Goal: Task Accomplishment & Management: Use online tool/utility

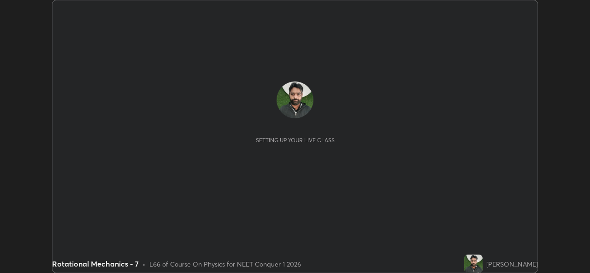
scroll to position [273, 589]
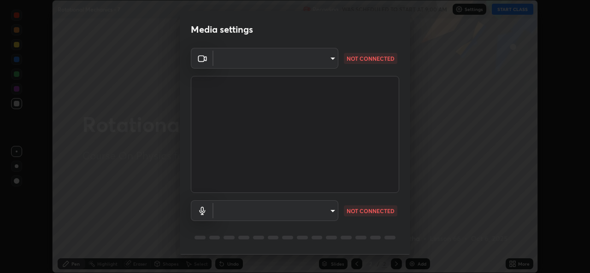
type input "a83bb134842fd6c46cae91b6313aa5efba961fee809e7364c6ef7c36ed00ea69"
type input "1096ec1564036cbcf0e9abd5aaef12808ae7e2dc0601459cd77712751889dd54"
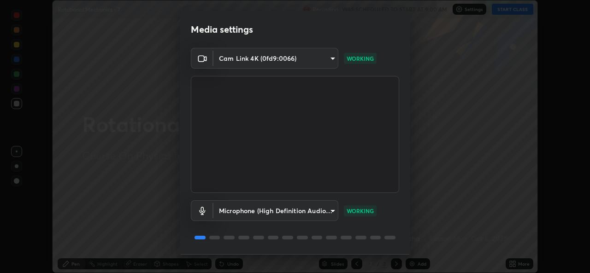
scroll to position [29, 0]
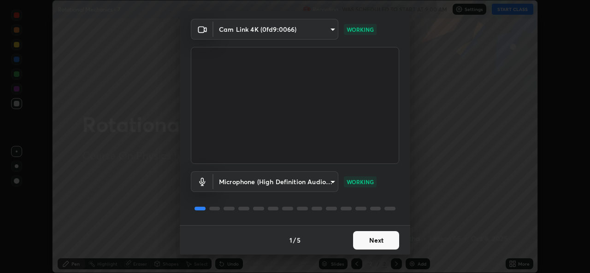
click at [371, 244] on button "Next" at bounding box center [376, 240] width 46 height 18
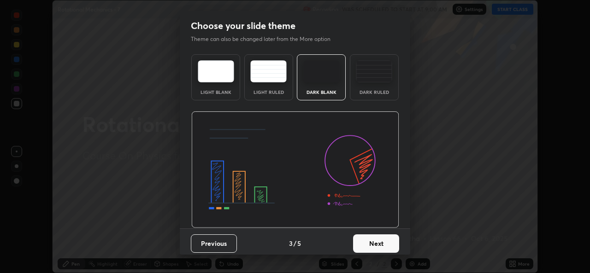
click at [371, 245] on button "Next" at bounding box center [376, 244] width 46 height 18
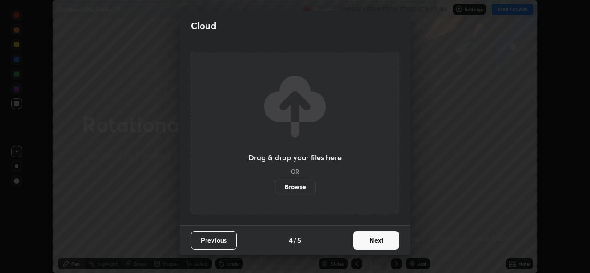
click at [373, 244] on button "Next" at bounding box center [376, 240] width 46 height 18
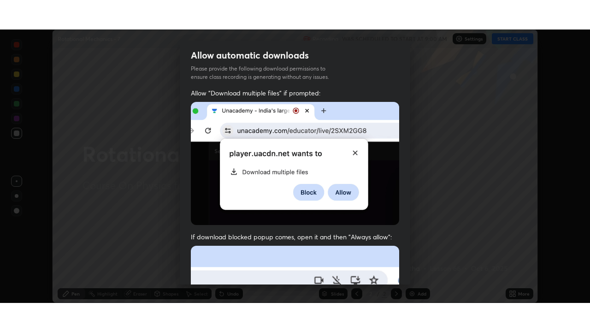
scroll to position [217, 0]
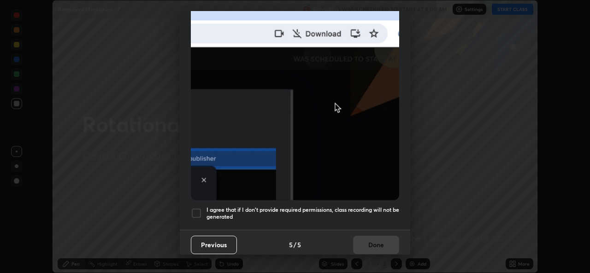
click at [368, 206] on h5 "I agree that if I don't provide required permissions, class recording will not …" at bounding box center [302, 213] width 193 height 14
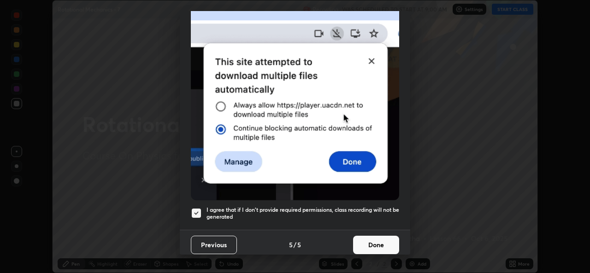
click at [365, 238] on button "Done" at bounding box center [376, 245] width 46 height 18
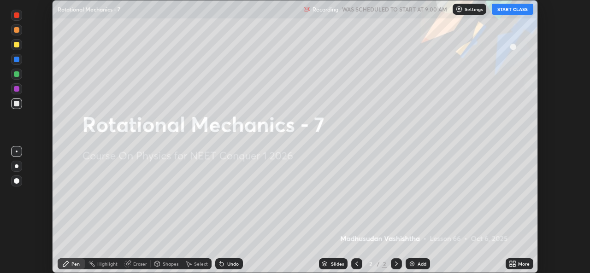
click at [514, 7] on button "START CLASS" at bounding box center [512, 9] width 41 height 11
click at [415, 263] on div "Add" at bounding box center [418, 264] width 24 height 11
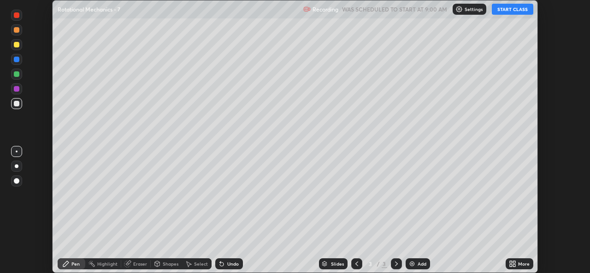
click at [518, 268] on div "More" at bounding box center [519, 264] width 28 height 11
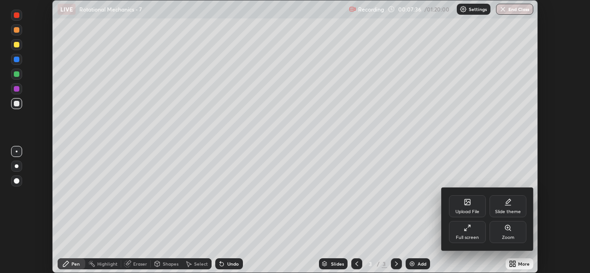
click at [468, 230] on icon at bounding box center [467, 227] width 7 height 7
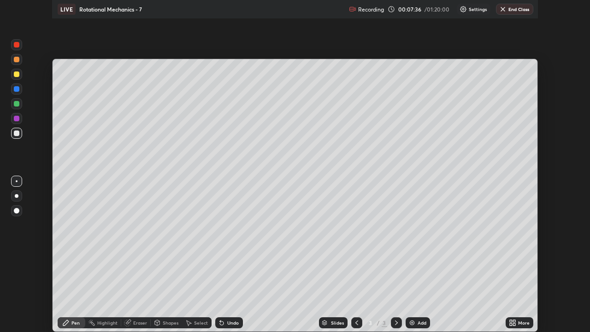
scroll to position [332, 590]
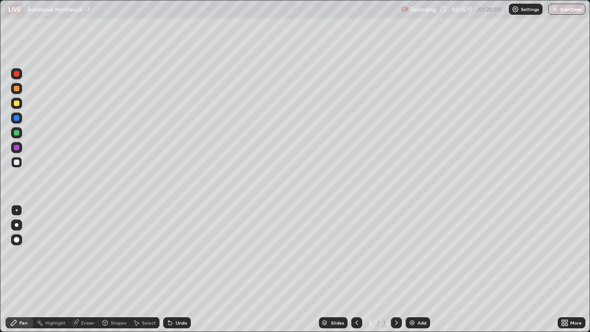
click at [54, 273] on div "Highlight" at bounding box center [55, 322] width 20 height 5
click at [86, 273] on div "Eraser" at bounding box center [88, 322] width 14 height 5
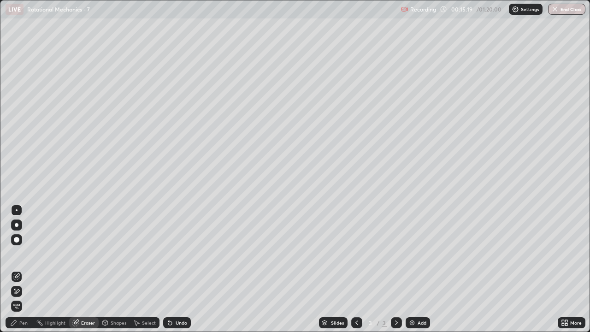
click at [26, 273] on div "Pen" at bounding box center [20, 322] width 28 height 11
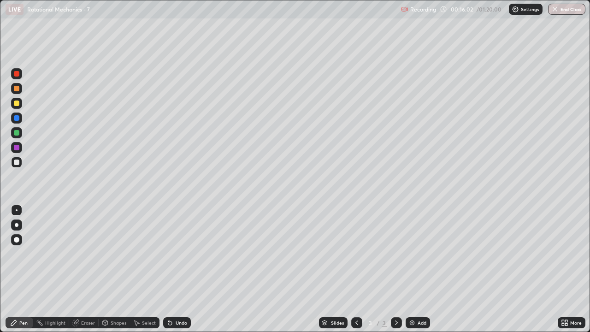
click at [65, 273] on div "Highlight" at bounding box center [51, 322] width 36 height 11
click at [86, 273] on div "Eraser" at bounding box center [88, 322] width 14 height 5
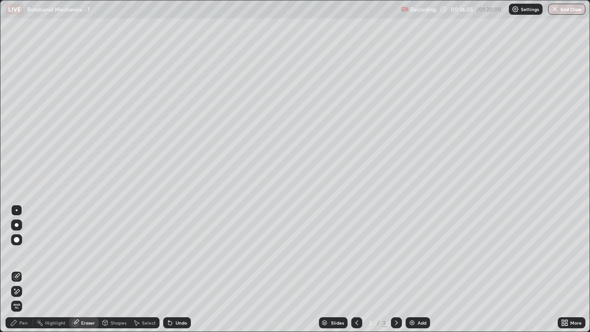
click at [17, 273] on icon at bounding box center [13, 322] width 7 height 7
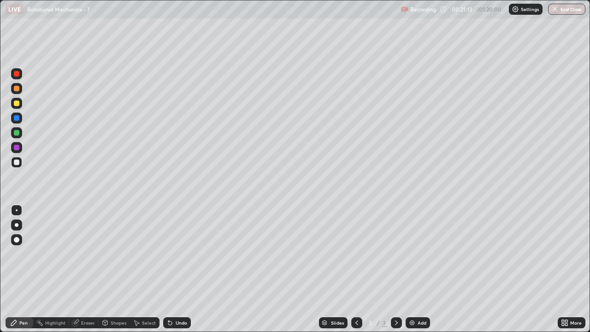
click at [419, 273] on div "Add" at bounding box center [421, 322] width 9 height 5
click at [0, 246] on div "Setting up your live class" at bounding box center [295, 166] width 590 height 332
click at [82, 273] on div "Eraser" at bounding box center [88, 322] width 14 height 5
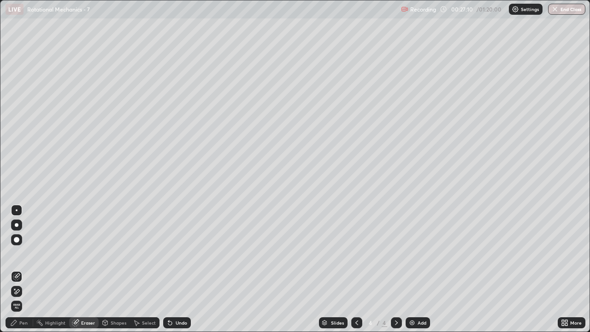
click at [18, 273] on div "Pen" at bounding box center [20, 322] width 28 height 11
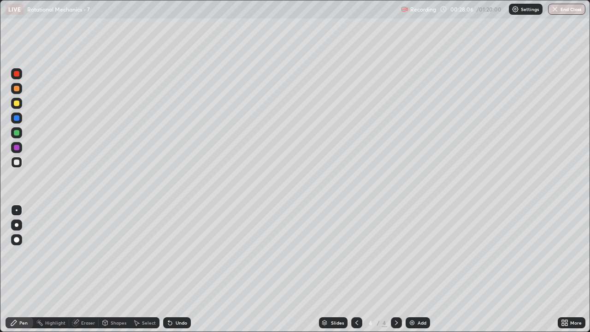
click at [83, 273] on div "Eraser" at bounding box center [88, 322] width 14 height 5
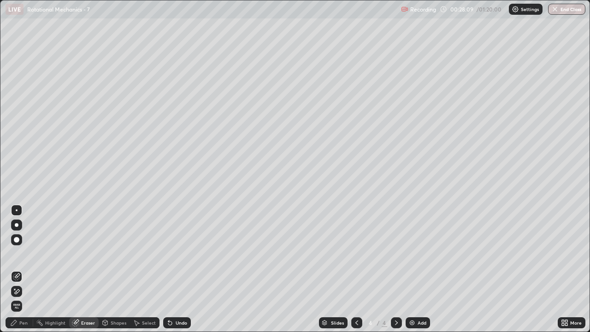
click at [25, 273] on div "Pen" at bounding box center [23, 322] width 8 height 5
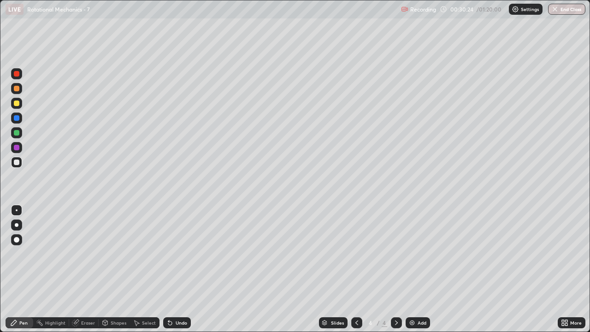
click at [417, 273] on div "Add" at bounding box center [421, 322] width 9 height 5
click at [355, 273] on icon at bounding box center [356, 322] width 3 height 5
click at [398, 273] on div at bounding box center [396, 322] width 11 height 11
click at [92, 273] on div "Eraser" at bounding box center [83, 322] width 29 height 11
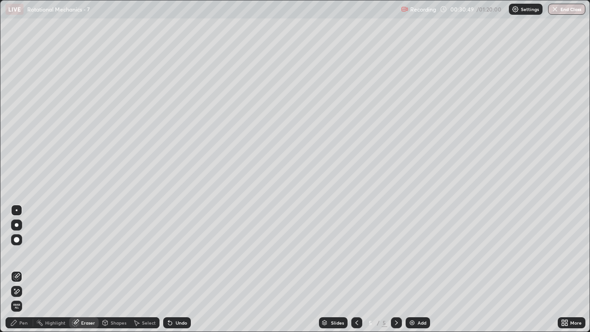
click at [25, 273] on div "Pen" at bounding box center [20, 322] width 28 height 11
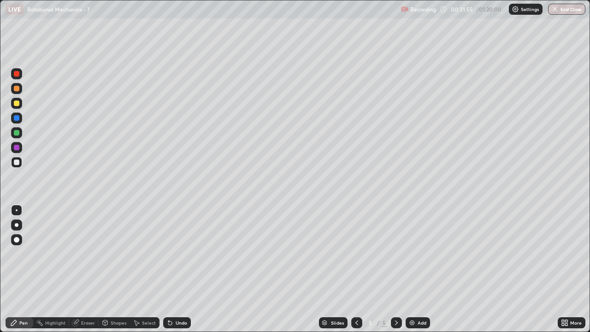
click at [358, 273] on icon at bounding box center [356, 322] width 7 height 7
click at [395, 273] on icon at bounding box center [396, 322] width 7 height 7
click at [84, 273] on div "Eraser" at bounding box center [83, 322] width 29 height 11
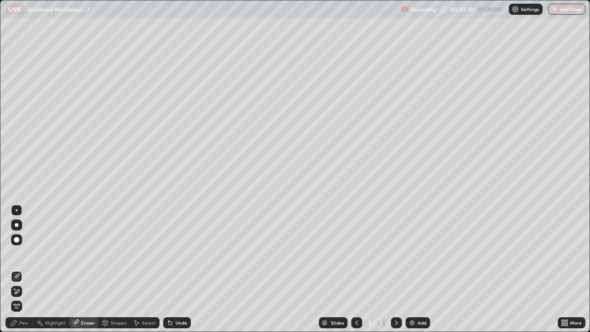
click at [23, 273] on div "Pen" at bounding box center [23, 322] width 8 height 5
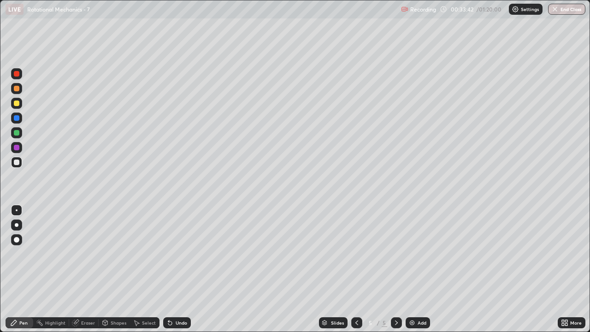
click at [85, 273] on div "Eraser" at bounding box center [88, 322] width 14 height 5
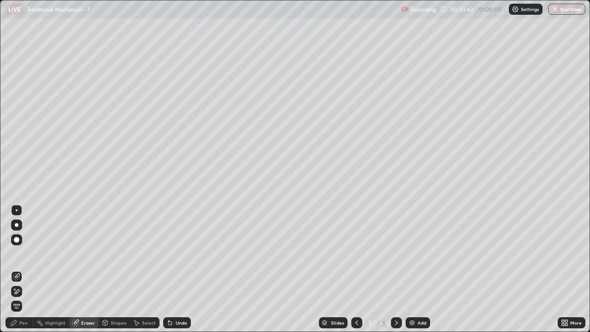
click at [24, 273] on div "Pen" at bounding box center [23, 322] width 8 height 5
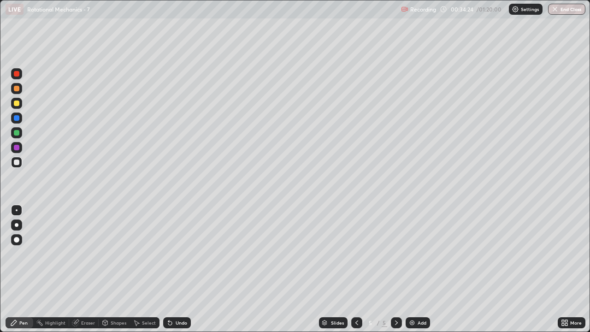
click at [351, 273] on div at bounding box center [356, 322] width 11 height 11
click at [396, 273] on icon at bounding box center [396, 322] width 7 height 7
click at [419, 273] on div "Add" at bounding box center [418, 322] width 24 height 11
click at [85, 273] on div "Eraser" at bounding box center [83, 322] width 29 height 11
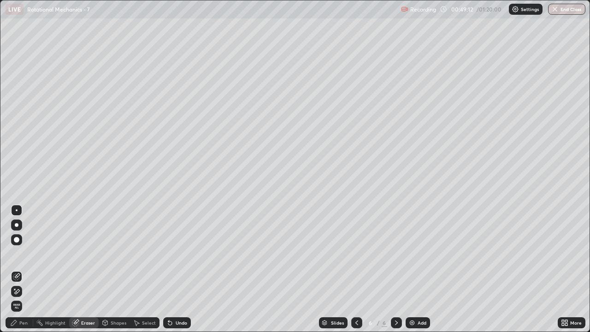
click at [24, 273] on div "Pen" at bounding box center [20, 322] width 28 height 11
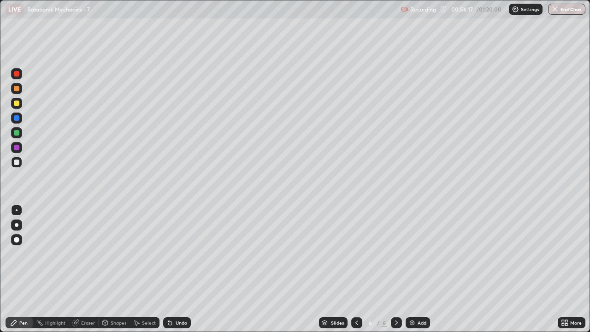
click at [88, 273] on div "Eraser" at bounding box center [88, 322] width 14 height 5
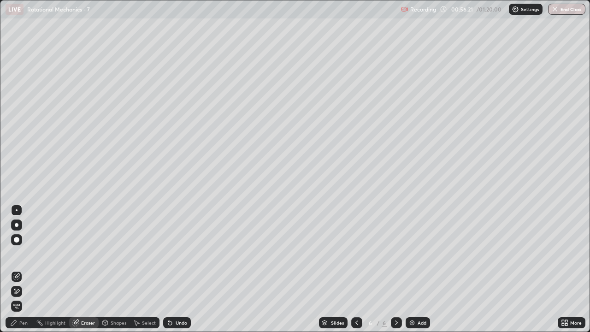
click at [19, 273] on div "Pen" at bounding box center [20, 322] width 28 height 11
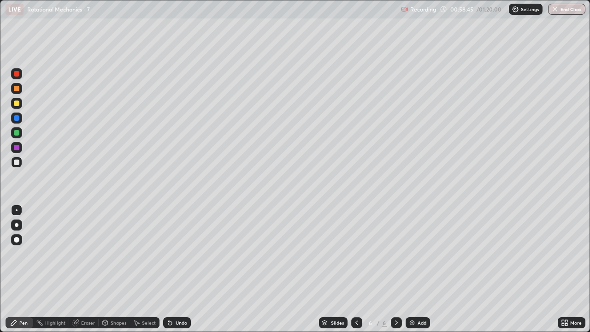
click at [133, 273] on div "Select" at bounding box center [144, 322] width 29 height 18
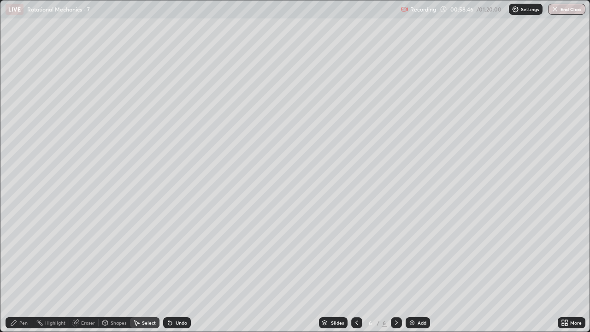
click at [105, 273] on div "0 ° Undo Copy Duplicate Duplicate to new slide Delete" at bounding box center [294, 165] width 589 height 331
click at [140, 273] on div "Select" at bounding box center [144, 322] width 29 height 11
click at [0, 0] on button "Copy" at bounding box center [0, 0] width 0 height 0
click at [414, 273] on img at bounding box center [411, 322] width 7 height 7
click at [23, 273] on div "Pen" at bounding box center [20, 322] width 28 height 11
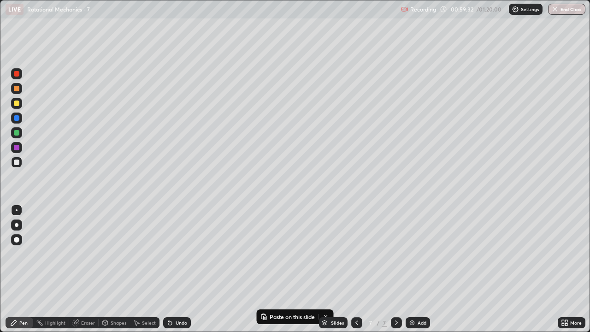
click at [86, 273] on div "Eraser" at bounding box center [83, 322] width 29 height 11
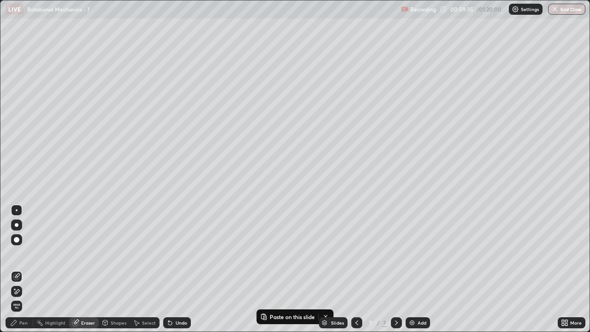
click at [24, 273] on div "Pen" at bounding box center [23, 322] width 8 height 5
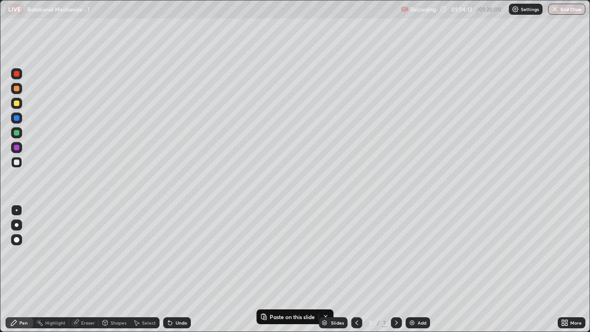
click at [356, 273] on icon at bounding box center [356, 322] width 7 height 7
click at [395, 273] on icon at bounding box center [396, 322] width 7 height 7
click at [417, 273] on div "Add" at bounding box center [421, 322] width 9 height 5
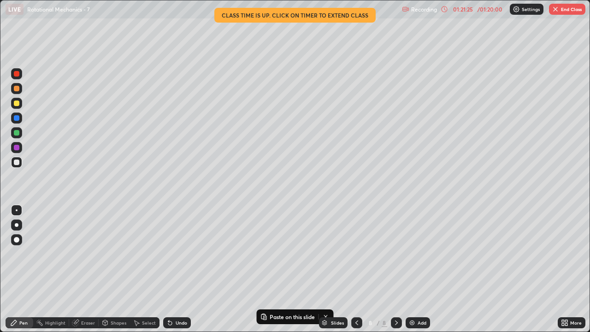
click at [554, 12] on img "button" at bounding box center [555, 9] width 7 height 7
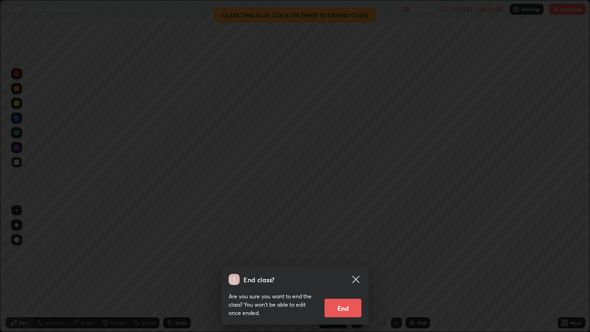
click at [347, 273] on button "End" at bounding box center [342, 308] width 37 height 18
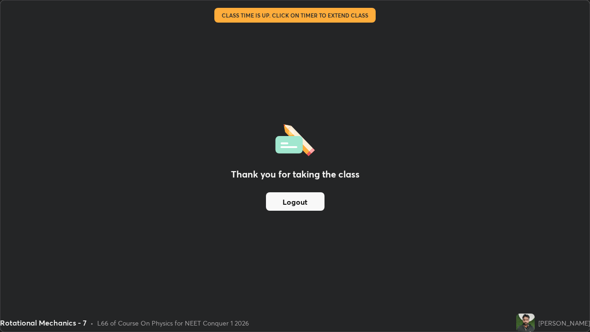
click at [309, 198] on button "Logout" at bounding box center [295, 201] width 59 height 18
click at [298, 198] on button "Logout" at bounding box center [295, 201] width 59 height 18
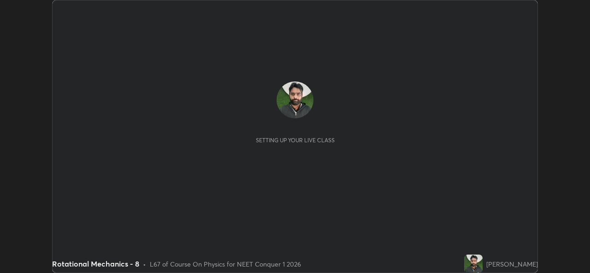
scroll to position [273, 589]
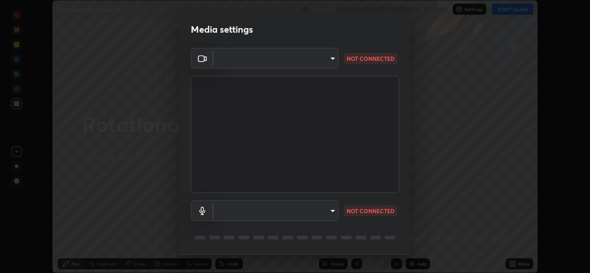
type input "a83bb134842fd6c46cae91b6313aa5efba961fee809e7364c6ef7c36ed00ea69"
type input "1096ec1564036cbcf0e9abd5aaef12808ae7e2dc0601459cd77712751889dd54"
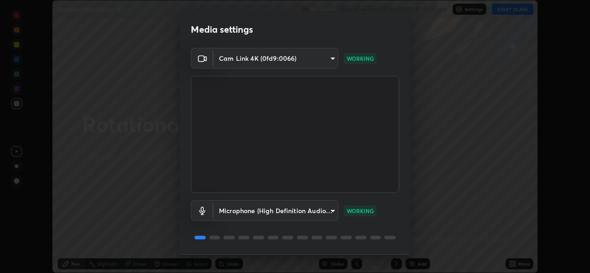
scroll to position [29, 0]
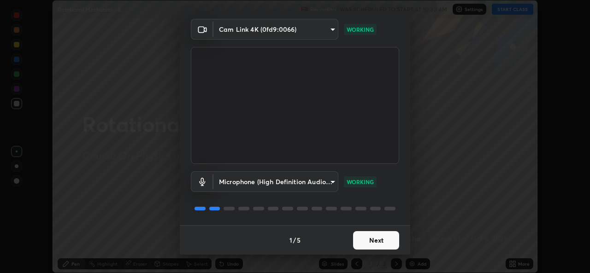
click at [374, 233] on button "Next" at bounding box center [376, 240] width 46 height 18
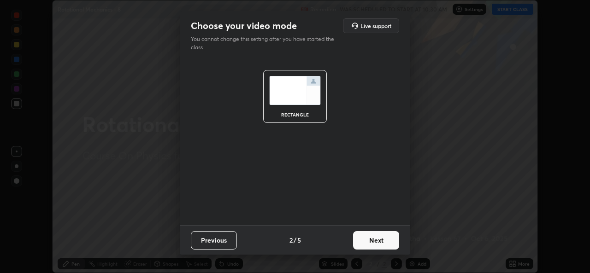
click at [373, 243] on button "Next" at bounding box center [376, 240] width 46 height 18
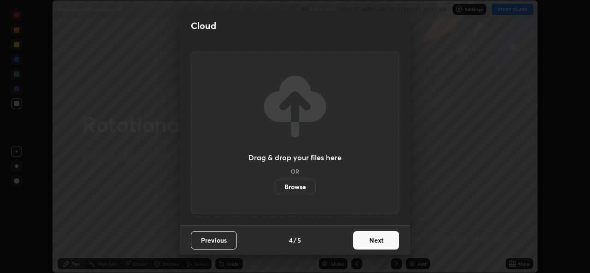
click at [372, 241] on button "Next" at bounding box center [376, 240] width 46 height 18
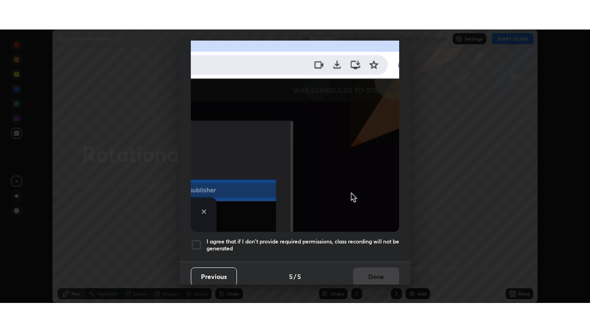
scroll to position [217, 0]
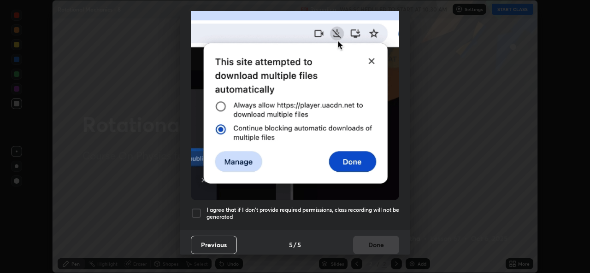
click at [378, 206] on h5 "I agree that if I don't provide required permissions, class recording will not …" at bounding box center [302, 213] width 193 height 14
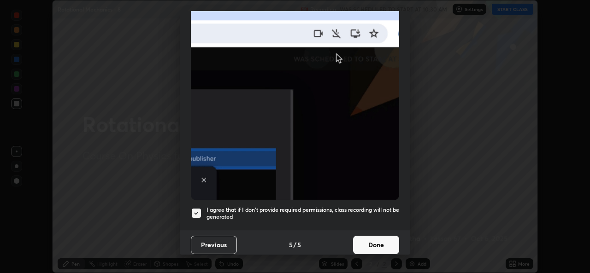
click at [376, 241] on button "Done" at bounding box center [376, 245] width 46 height 18
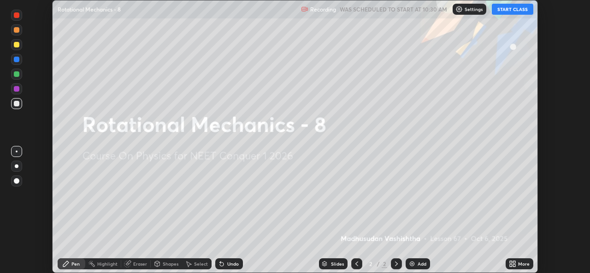
click at [420, 260] on div "Add" at bounding box center [418, 264] width 24 height 11
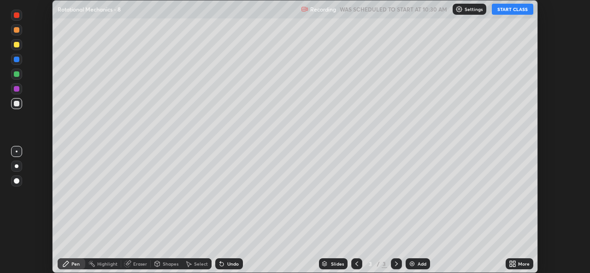
click at [515, 263] on icon at bounding box center [514, 262] width 2 height 2
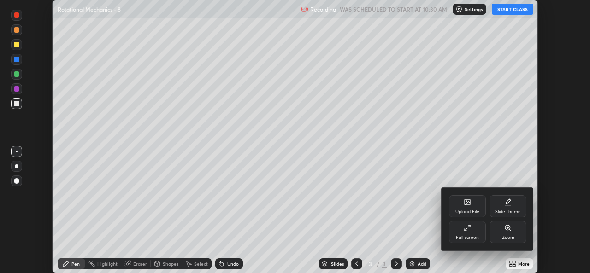
click at [472, 230] on div "Full screen" at bounding box center [467, 232] width 37 height 22
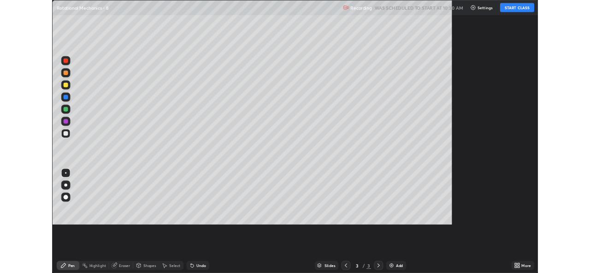
scroll to position [332, 590]
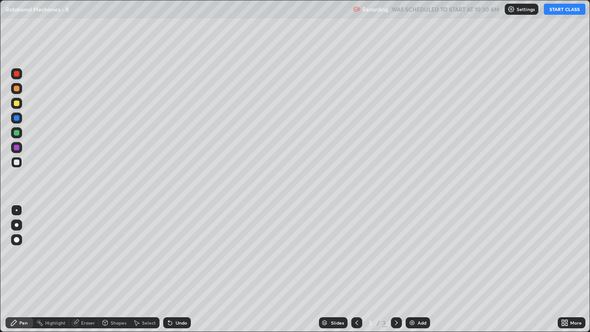
click at [569, 7] on button "START CLASS" at bounding box center [564, 9] width 41 height 11
click at [87, 273] on div "Eraser" at bounding box center [88, 322] width 14 height 5
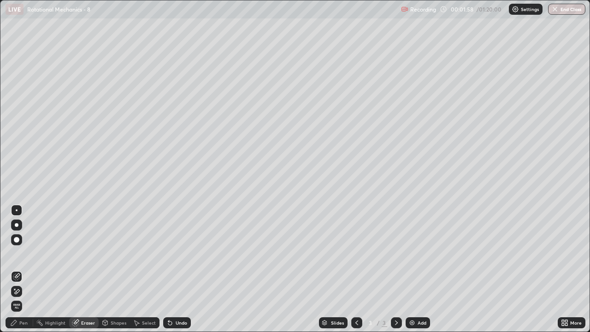
click at [27, 273] on div "Pen" at bounding box center [23, 322] width 8 height 5
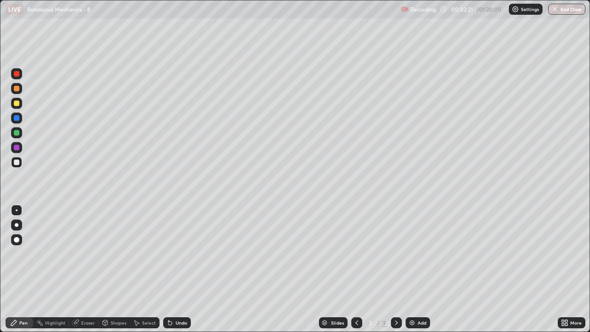
click at [85, 273] on div "Eraser" at bounding box center [88, 322] width 14 height 5
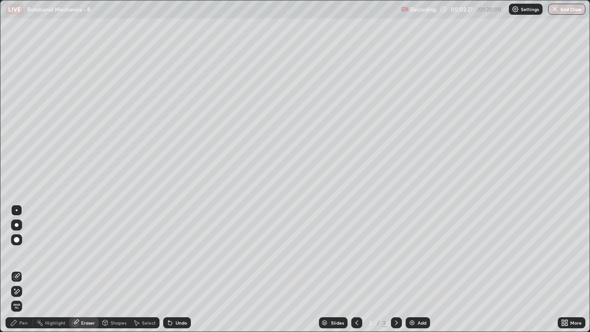
click at [24, 273] on div "Pen" at bounding box center [23, 322] width 8 height 5
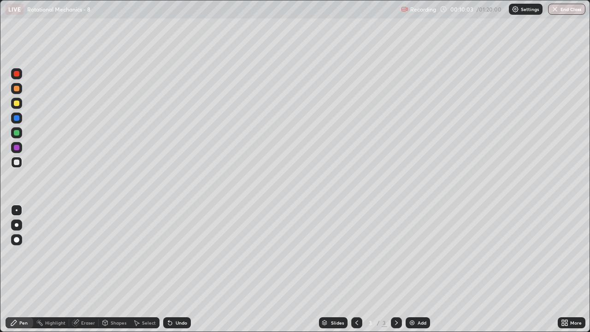
click at [420, 273] on div "Add" at bounding box center [421, 322] width 9 height 5
click at [94, 273] on div "Eraser" at bounding box center [88, 322] width 14 height 5
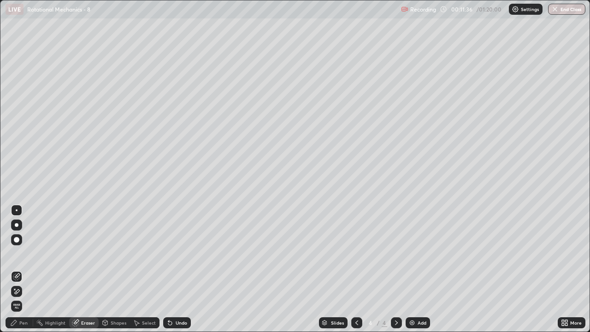
click at [26, 273] on div "Pen" at bounding box center [23, 322] width 8 height 5
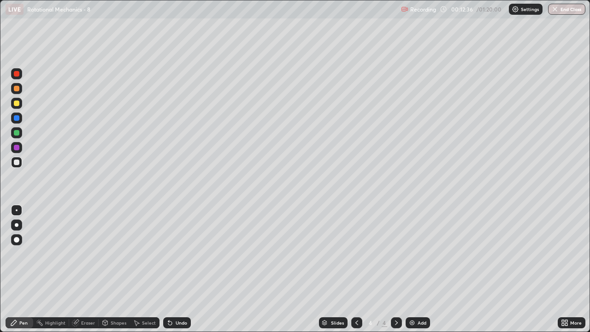
click at [83, 273] on div "Eraser" at bounding box center [88, 322] width 14 height 5
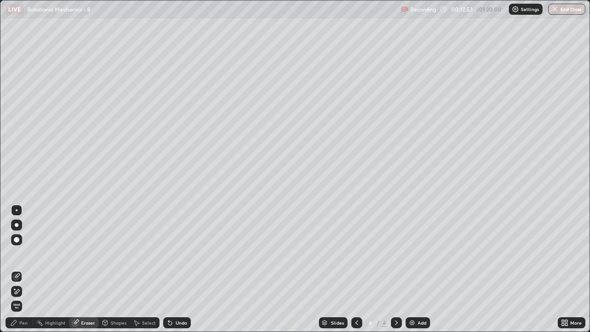
click at [20, 273] on div "Pen" at bounding box center [23, 322] width 8 height 5
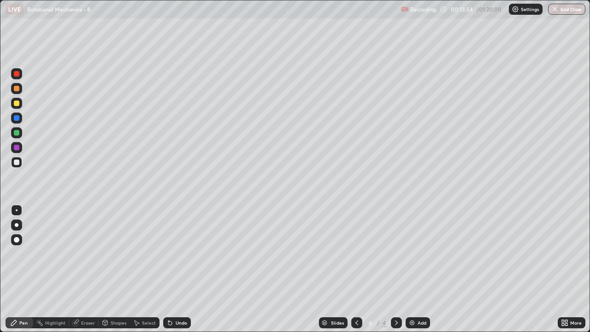
click at [80, 273] on div "Eraser" at bounding box center [83, 322] width 29 height 11
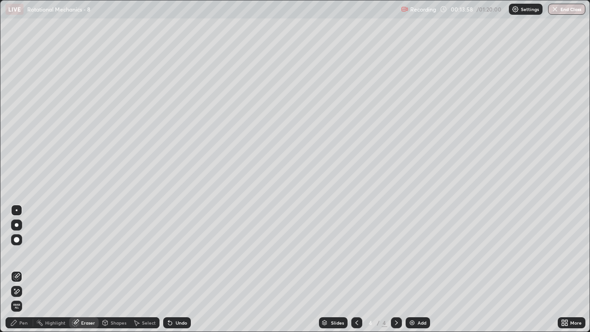
click at [84, 273] on div "Eraser" at bounding box center [88, 322] width 14 height 5
click at [26, 273] on div "Pen" at bounding box center [20, 322] width 28 height 11
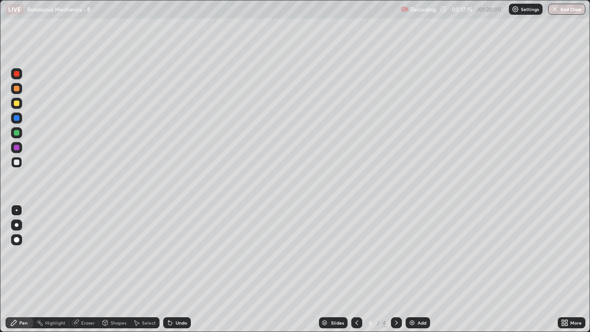
click at [415, 273] on div "Add" at bounding box center [418, 322] width 24 height 11
click at [19, 273] on div at bounding box center [16, 258] width 15 height 111
click at [86, 273] on div "Eraser" at bounding box center [88, 322] width 14 height 5
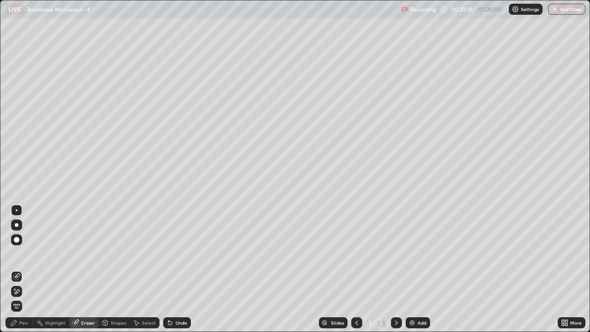
click at [26, 273] on div "Pen" at bounding box center [23, 322] width 8 height 5
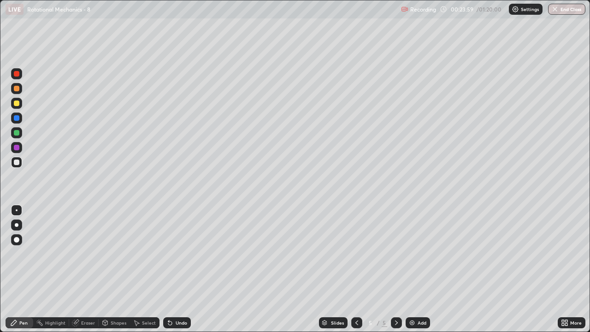
click at [419, 273] on div "Add" at bounding box center [421, 322] width 9 height 5
click at [190, 18] on div "LIVE Rotational Mechanics - 8" at bounding box center [202, 9] width 392 height 18
click at [356, 273] on icon at bounding box center [356, 322] width 3 height 5
click at [396, 273] on icon at bounding box center [396, 322] width 7 height 7
click at [84, 273] on div "Eraser" at bounding box center [88, 322] width 14 height 5
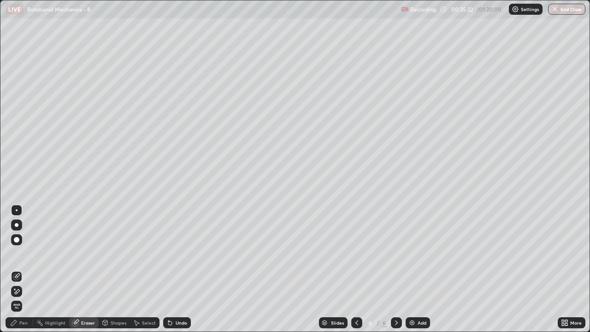
click at [355, 273] on icon at bounding box center [356, 322] width 3 height 5
click at [397, 273] on icon at bounding box center [396, 322] width 7 height 7
click at [27, 273] on div "Pen" at bounding box center [23, 322] width 8 height 5
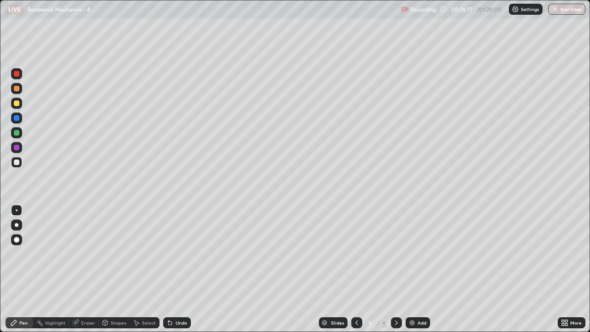
click at [93, 273] on div "Eraser" at bounding box center [88, 322] width 14 height 5
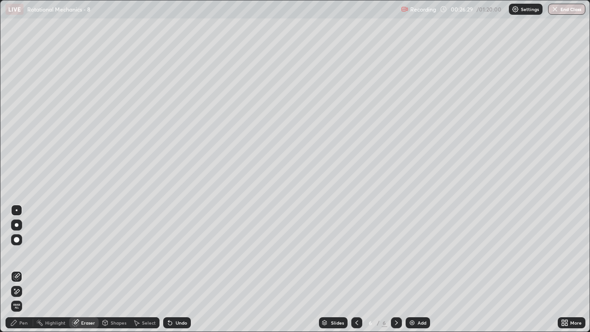
click at [24, 273] on div "Pen" at bounding box center [23, 322] width 8 height 5
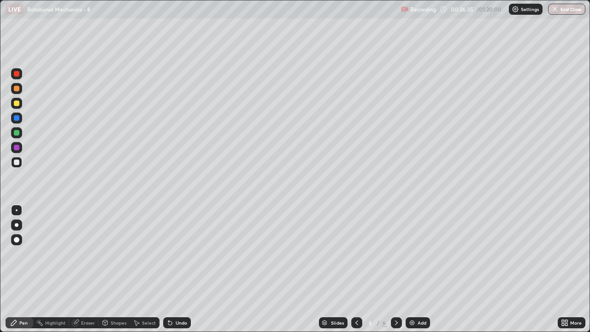
click at [87, 273] on div "Eraser" at bounding box center [88, 322] width 14 height 5
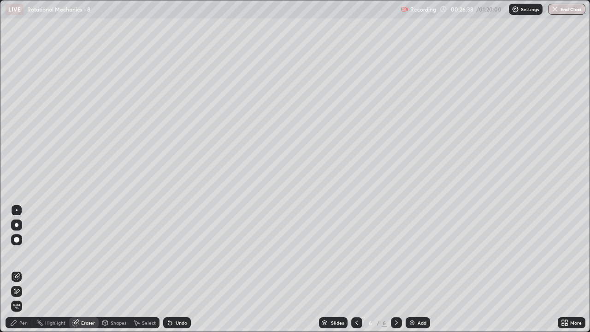
click at [20, 273] on div "Pen" at bounding box center [23, 322] width 8 height 5
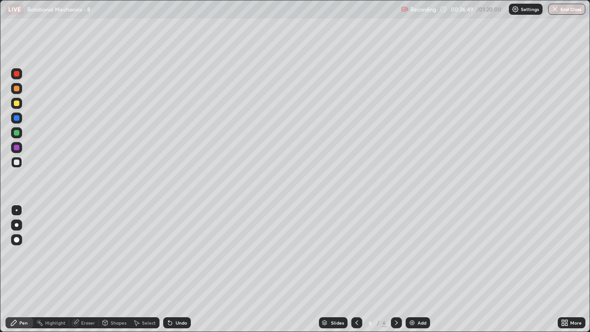
click at [86, 273] on div "Eraser" at bounding box center [88, 322] width 14 height 5
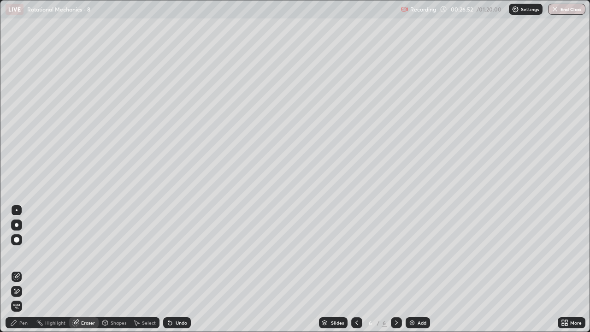
click at [23, 273] on div "Pen" at bounding box center [23, 322] width 8 height 5
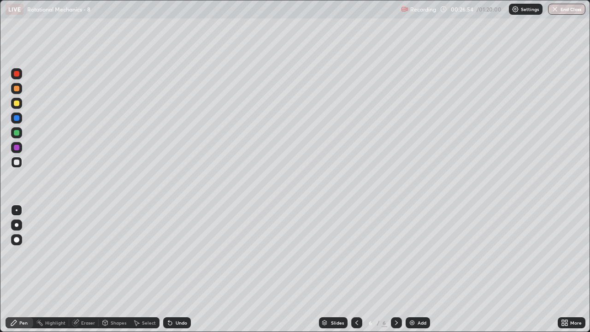
click at [88, 273] on div "Eraser" at bounding box center [88, 322] width 14 height 5
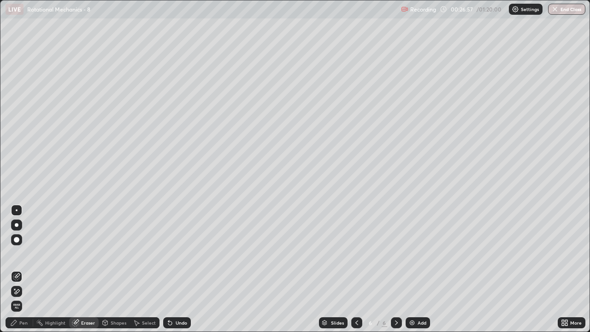
click at [28, 273] on div "Pen" at bounding box center [20, 322] width 28 height 11
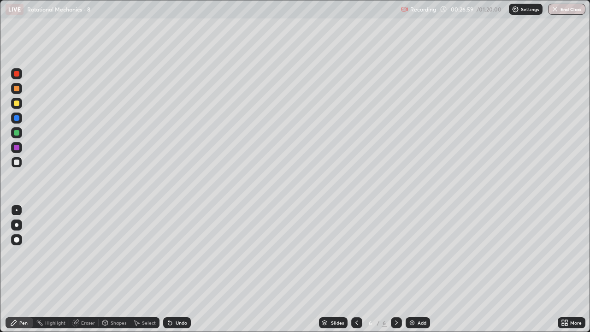
click at [83, 273] on div "Eraser" at bounding box center [88, 322] width 14 height 5
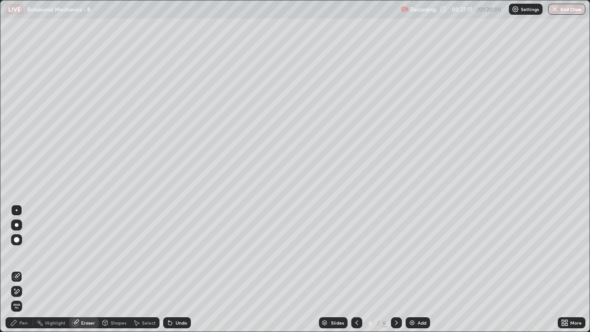
click at [18, 273] on div "Pen" at bounding box center [20, 322] width 28 height 11
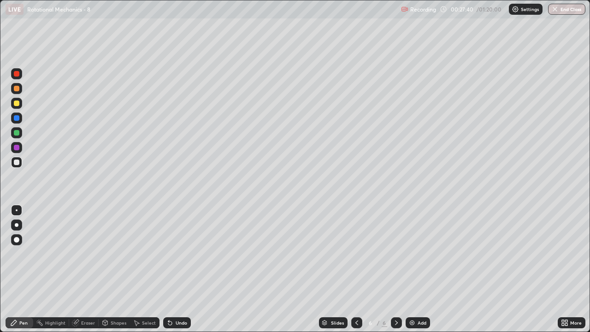
click at [357, 273] on icon at bounding box center [356, 322] width 7 height 7
click at [396, 273] on icon at bounding box center [396, 322] width 7 height 7
click at [423, 273] on div "Add" at bounding box center [421, 322] width 9 height 5
click at [353, 273] on icon at bounding box center [356, 322] width 7 height 7
click at [395, 273] on icon at bounding box center [396, 322] width 7 height 7
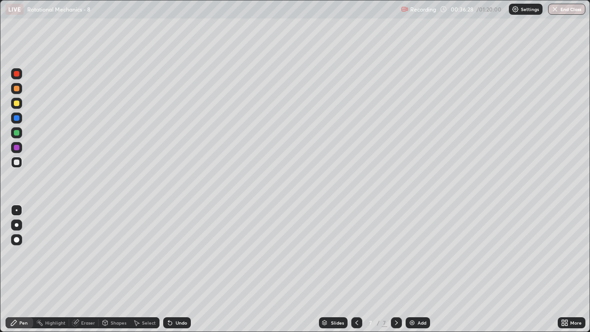
click at [355, 273] on icon at bounding box center [356, 322] width 7 height 7
click at [396, 273] on icon at bounding box center [396, 322] width 7 height 7
click at [357, 273] on div at bounding box center [356, 322] width 11 height 11
click at [356, 273] on icon at bounding box center [356, 322] width 7 height 7
click at [393, 273] on icon at bounding box center [396, 322] width 7 height 7
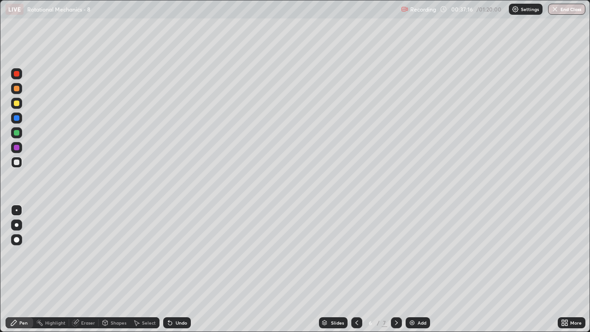
click at [395, 273] on icon at bounding box center [396, 322] width 7 height 7
click at [354, 273] on icon at bounding box center [356, 322] width 7 height 7
click at [356, 273] on icon at bounding box center [356, 322] width 7 height 7
click at [396, 273] on icon at bounding box center [396, 322] width 7 height 7
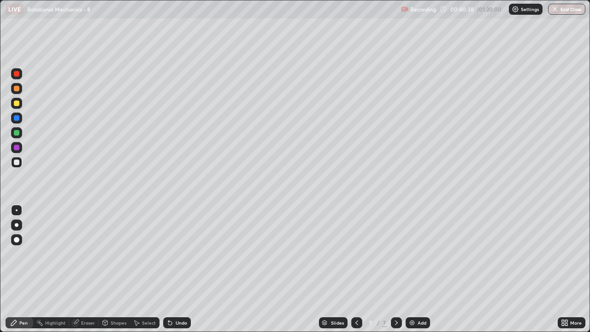
click at [356, 273] on icon at bounding box center [356, 322] width 3 height 5
click at [395, 273] on icon at bounding box center [396, 322] width 7 height 7
click at [356, 273] on icon at bounding box center [356, 322] width 7 height 7
click at [396, 273] on div at bounding box center [396, 322] width 11 height 11
click at [418, 273] on div "Add" at bounding box center [421, 322] width 9 height 5
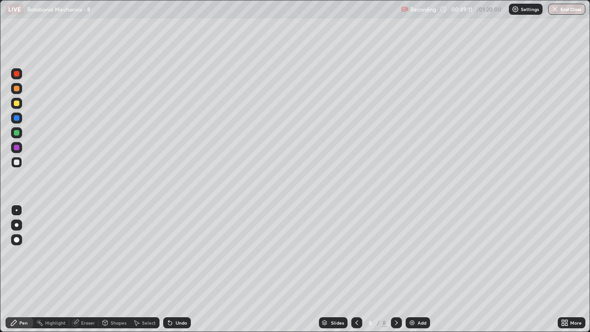
click at [88, 273] on div "Eraser" at bounding box center [88, 322] width 14 height 5
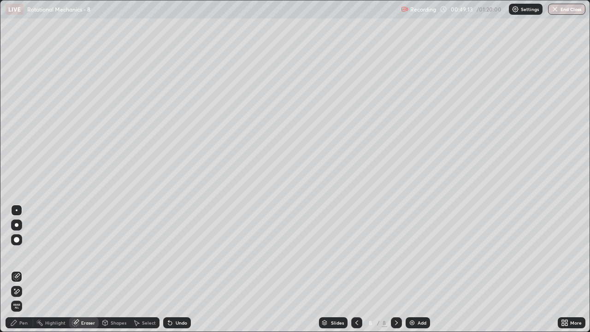
click at [22, 273] on div "Pen" at bounding box center [23, 322] width 8 height 5
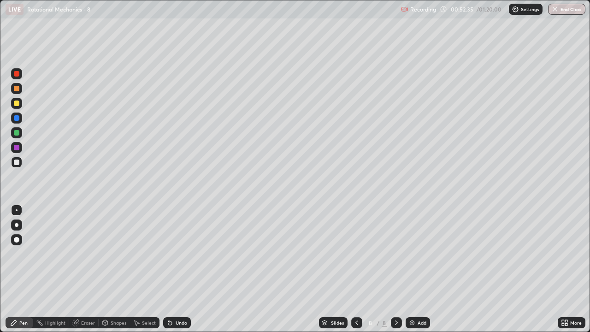
click at [85, 273] on div "Eraser" at bounding box center [88, 322] width 14 height 5
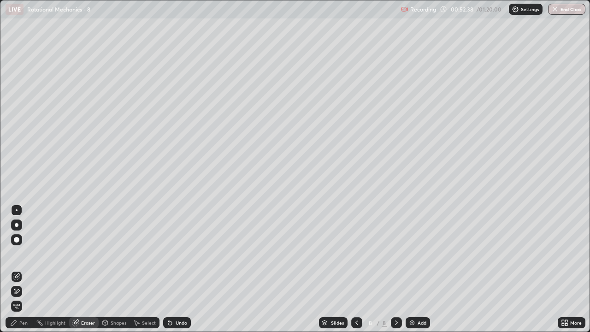
click at [20, 273] on div "Pen" at bounding box center [23, 322] width 8 height 5
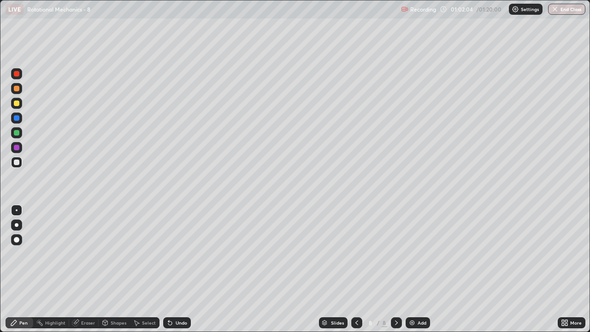
click at [417, 273] on div "Add" at bounding box center [421, 322] width 9 height 5
click at [0, 188] on div "Setting up your live class" at bounding box center [295, 166] width 590 height 332
click at [87, 273] on div "Eraser" at bounding box center [88, 322] width 14 height 5
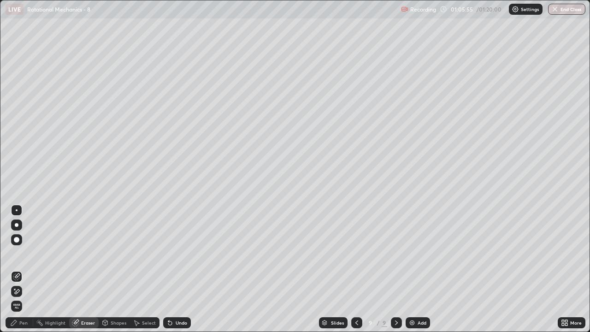
click at [22, 273] on div "Pen" at bounding box center [23, 322] width 8 height 5
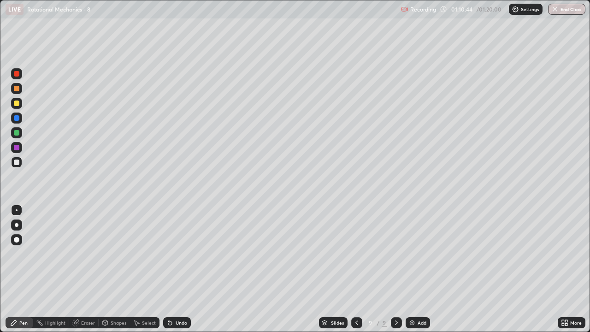
click at [413, 273] on img at bounding box center [411, 322] width 7 height 7
click at [564, 10] on button "End Class" at bounding box center [567, 9] width 36 height 11
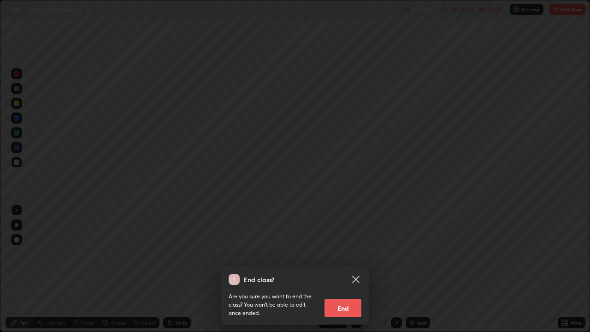
click at [335, 273] on button "End" at bounding box center [342, 308] width 37 height 18
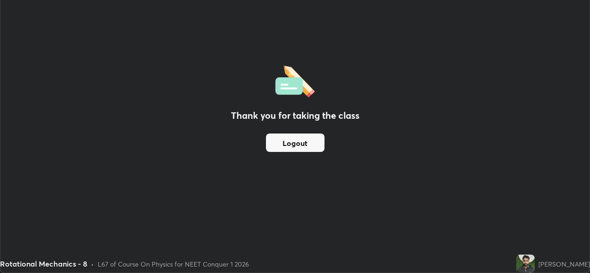
scroll to position [45807, 45490]
